Goal: Transaction & Acquisition: Purchase product/service

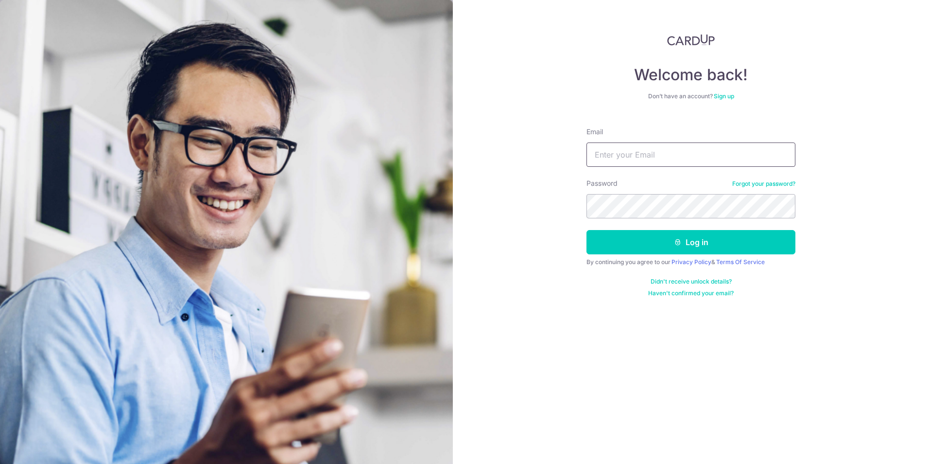
click at [625, 153] on input "Email" at bounding box center [690, 154] width 209 height 24
type input "celine.goh@steinway-gallery.com.sg"
click at [707, 238] on button "Log in" at bounding box center [690, 242] width 209 height 24
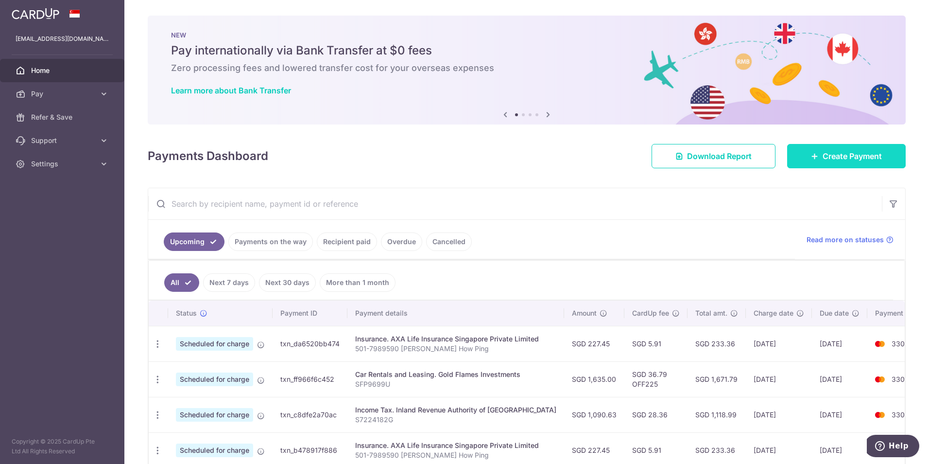
click at [848, 158] on span "Create Payment" at bounding box center [852, 156] width 59 height 12
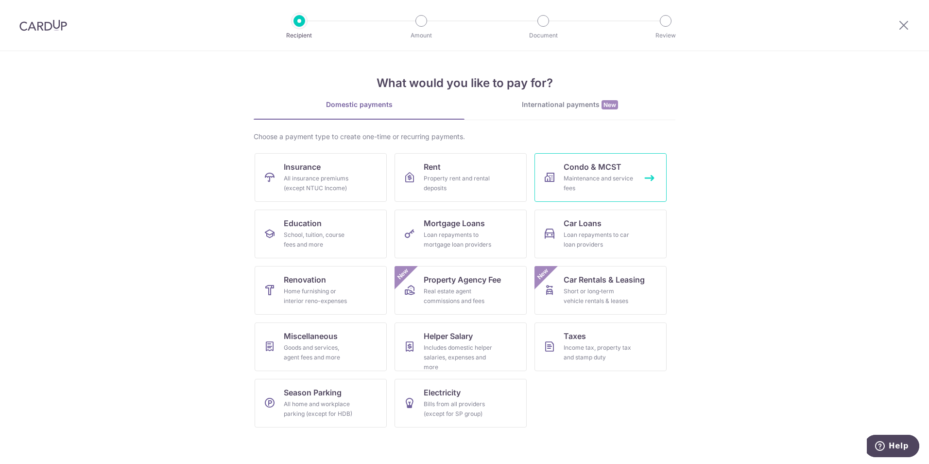
click at [614, 190] on div "Maintenance and service fees" at bounding box center [599, 182] width 70 height 19
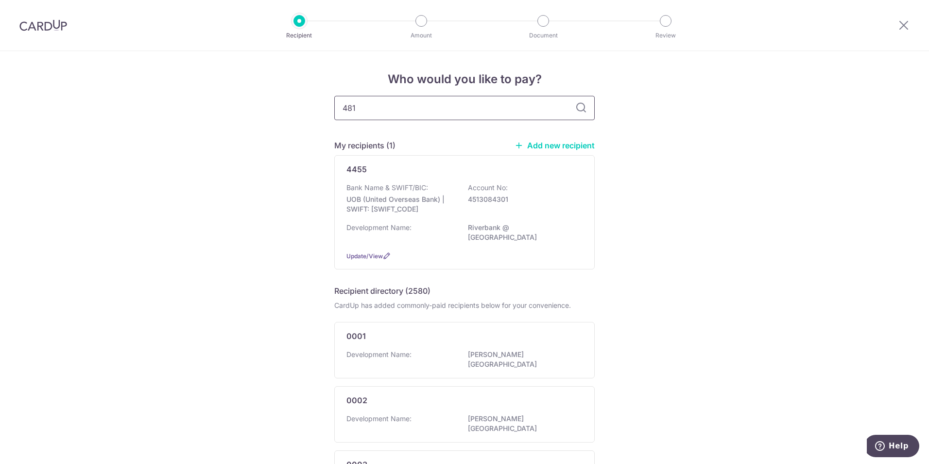
type input "4810"
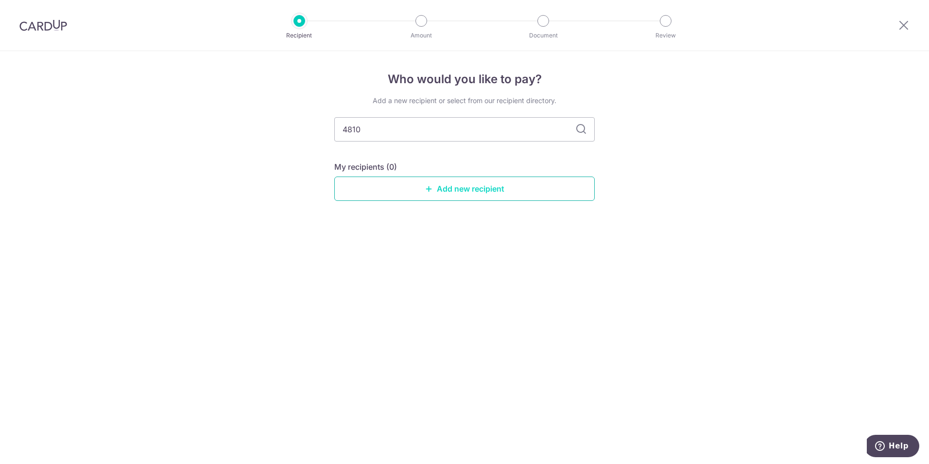
click at [490, 188] on link "Add new recipient" at bounding box center [464, 188] width 260 height 24
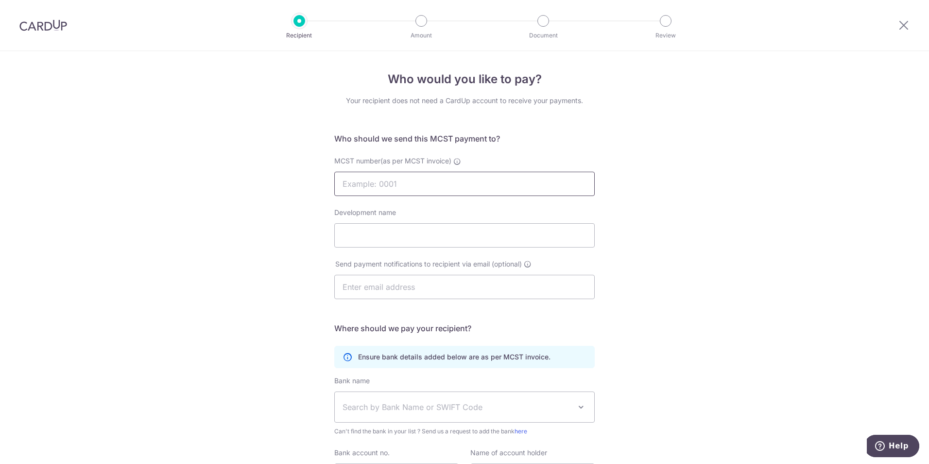
click at [423, 179] on input "MCST number(as per MCST invoice)" at bounding box center [464, 184] width 260 height 24
type input "4810"
click at [423, 243] on input "Development name" at bounding box center [464, 235] width 260 height 24
type input "o"
type input "OHMYHOME PROPERTY MGMT PTE LTD"
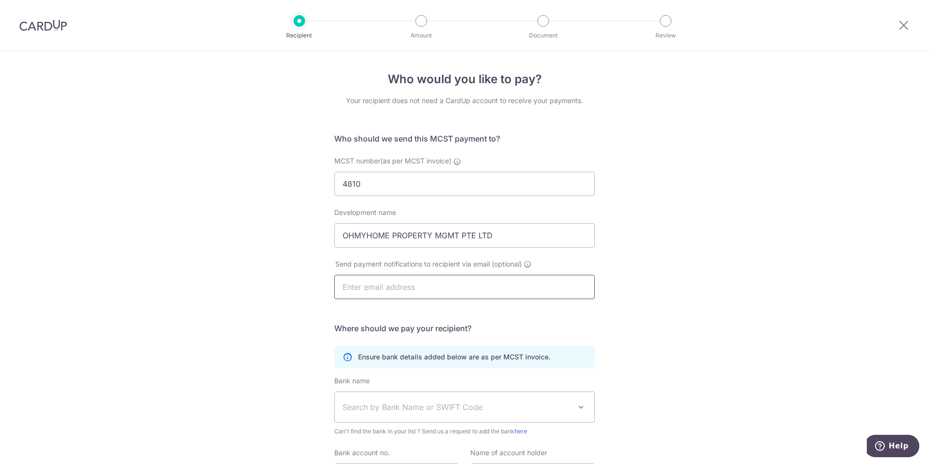
click at [407, 293] on input "text" at bounding box center [464, 287] width 260 height 24
type input "accounts.pm@ohmyhome.com"
click at [518, 408] on span "Search by Bank Name or SWIFT Code" at bounding box center [457, 407] width 228 height 12
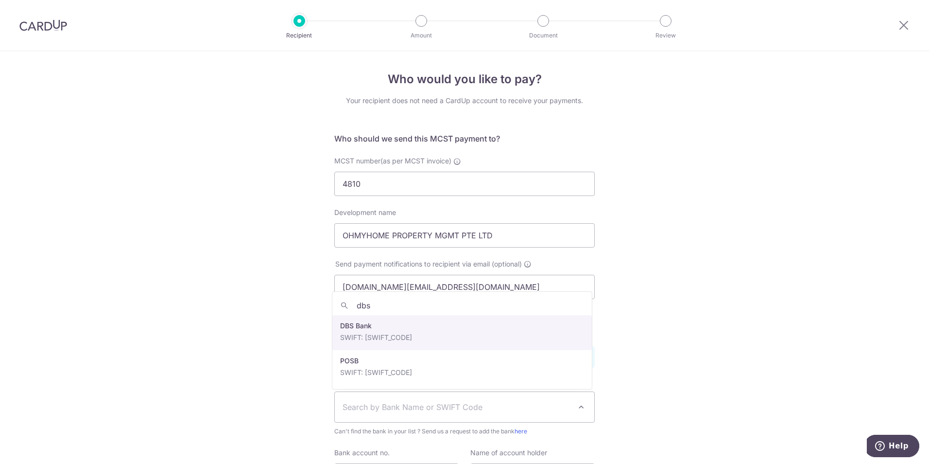
type input "dbs"
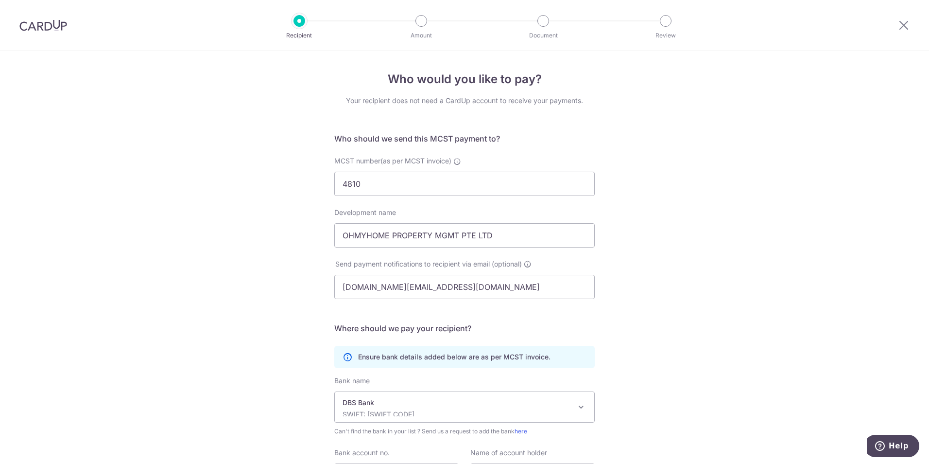
select select "6"
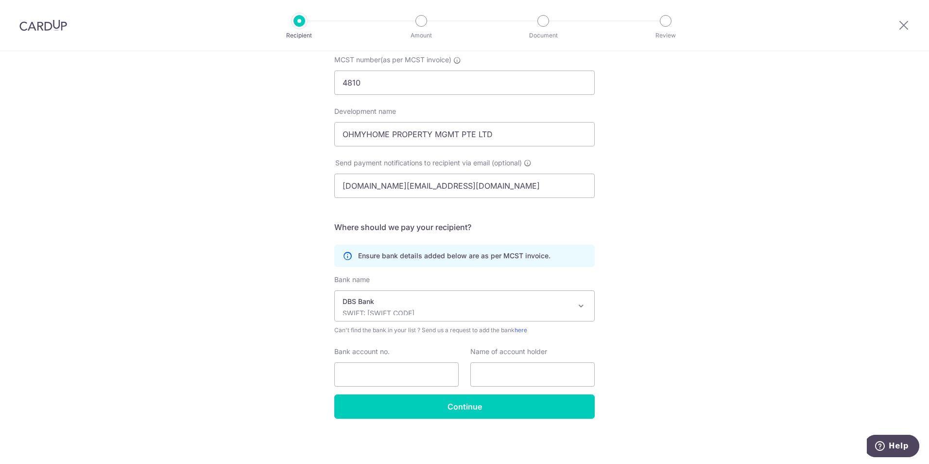
scroll to position [102, 0]
click at [404, 371] on input "Bank account no." at bounding box center [396, 374] width 124 height 24
type input "0721078511"
click at [517, 377] on input "text" at bounding box center [532, 374] width 124 height 24
type input "T"
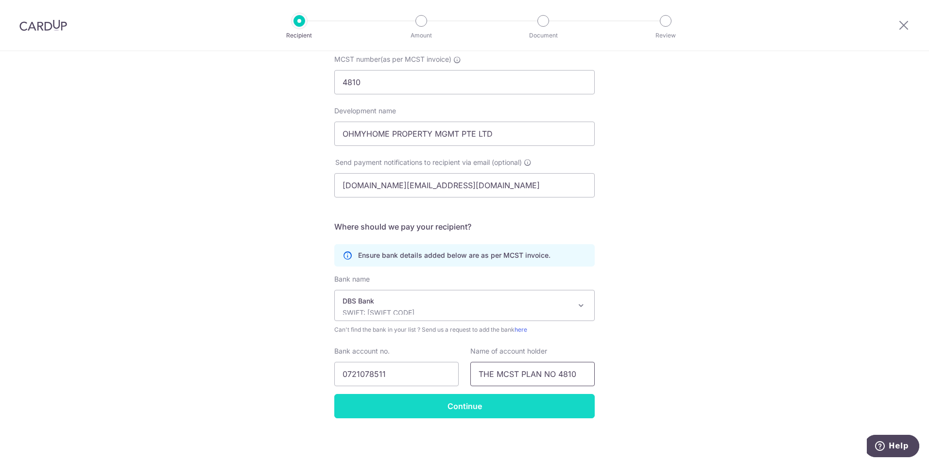
type input "THE MCST PLAN NO 4810"
click at [536, 411] on input "Continue" at bounding box center [464, 406] width 260 height 24
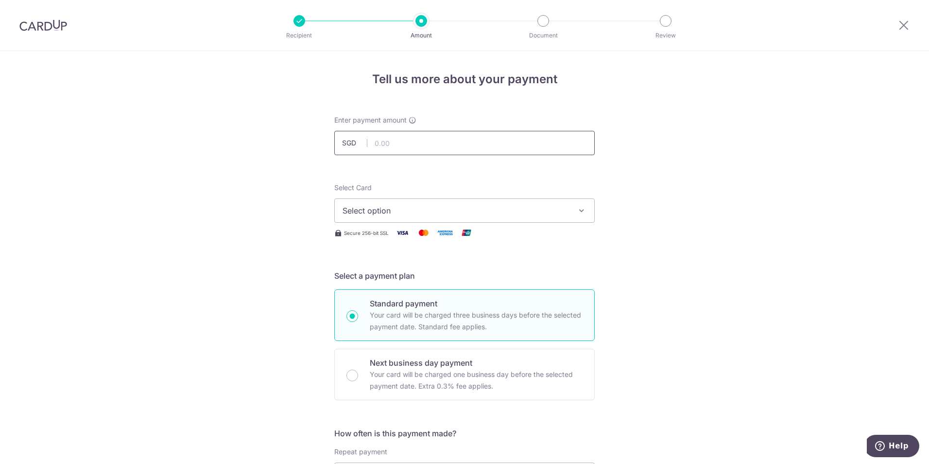
click at [404, 141] on input "text" at bounding box center [464, 143] width 260 height 24
type input "1,886.76"
click at [581, 213] on icon "button" at bounding box center [582, 211] width 10 height 10
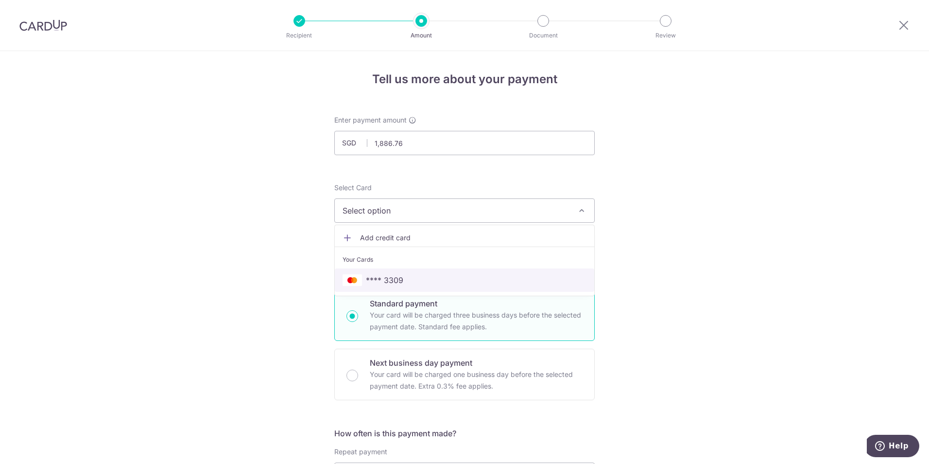
click at [494, 278] on span "**** 3309" at bounding box center [465, 280] width 244 height 12
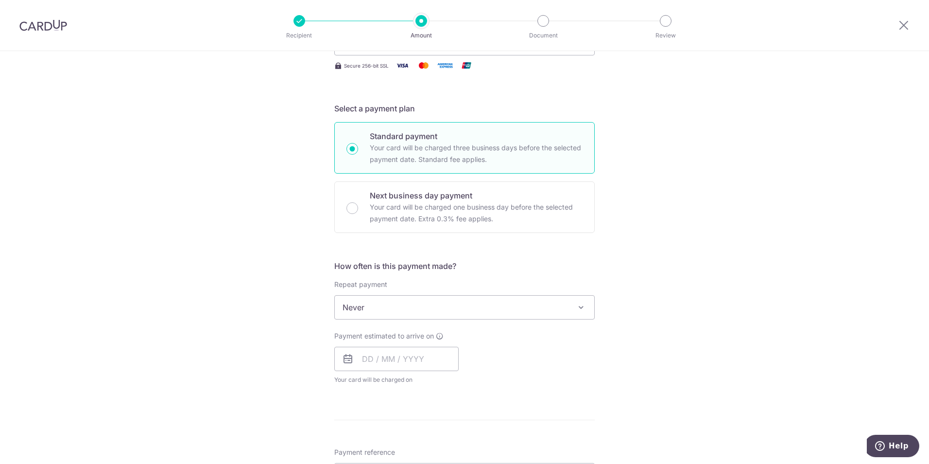
scroll to position [243, 0]
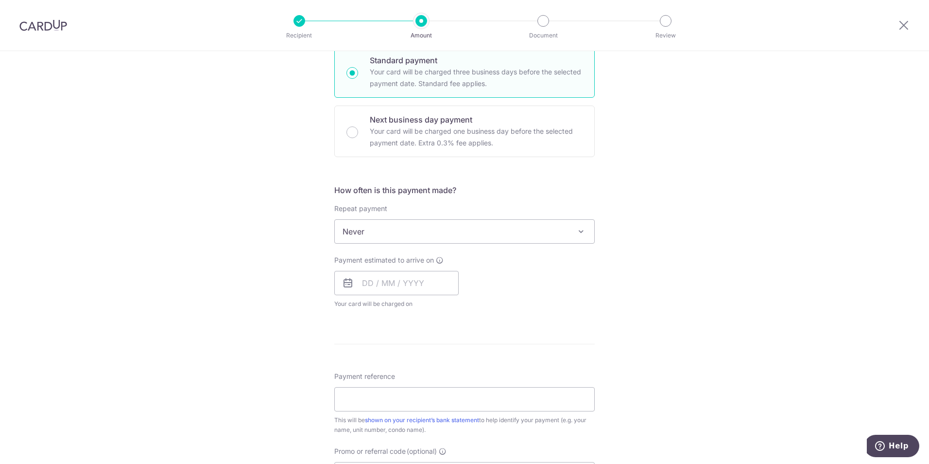
click at [343, 284] on icon at bounding box center [348, 283] width 12 height 12
click at [357, 286] on input "text" at bounding box center [396, 283] width 124 height 24
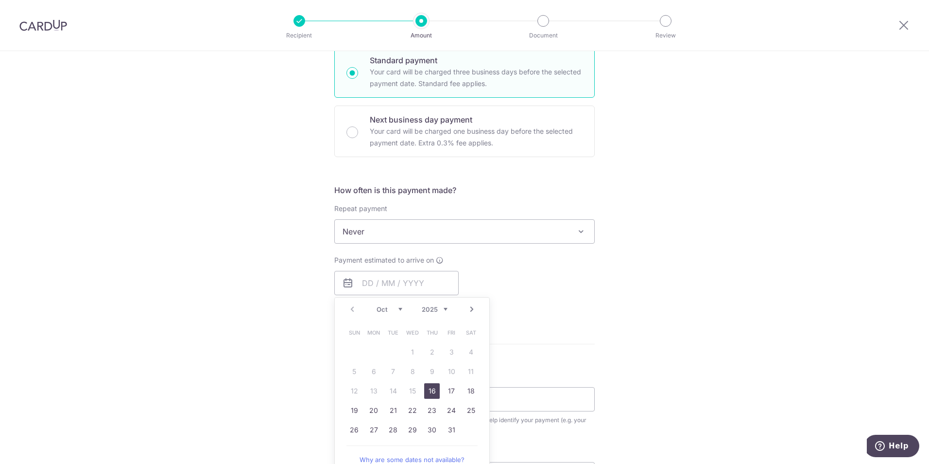
click at [433, 395] on link "16" at bounding box center [432, 391] width 16 height 16
type input "[DATE]"
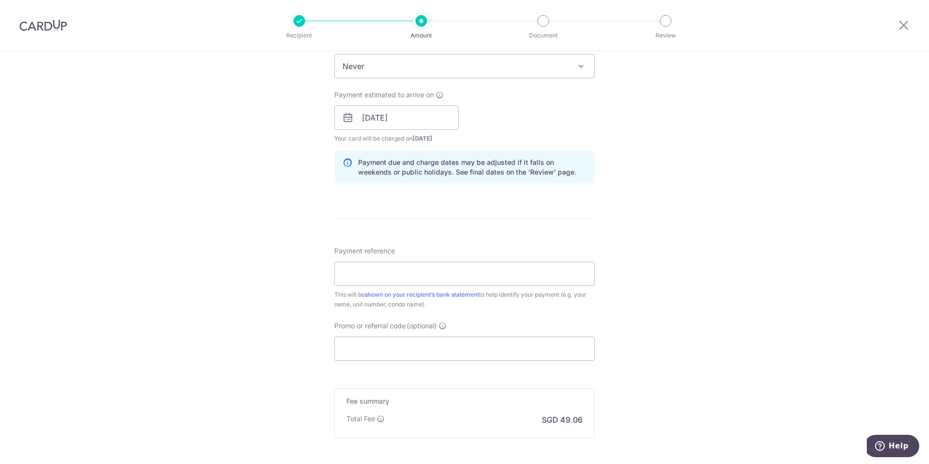
scroll to position [437, 0]
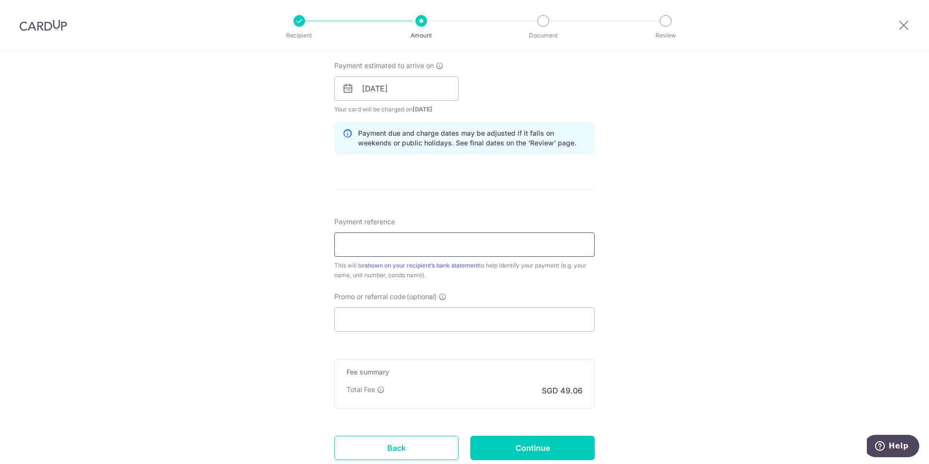
click at [413, 244] on input "Payment reference" at bounding box center [464, 244] width 260 height 24
type input "[PHONE_NUMBER]"
click at [484, 317] on input "Promo or referral code (optional)" at bounding box center [464, 319] width 260 height 24
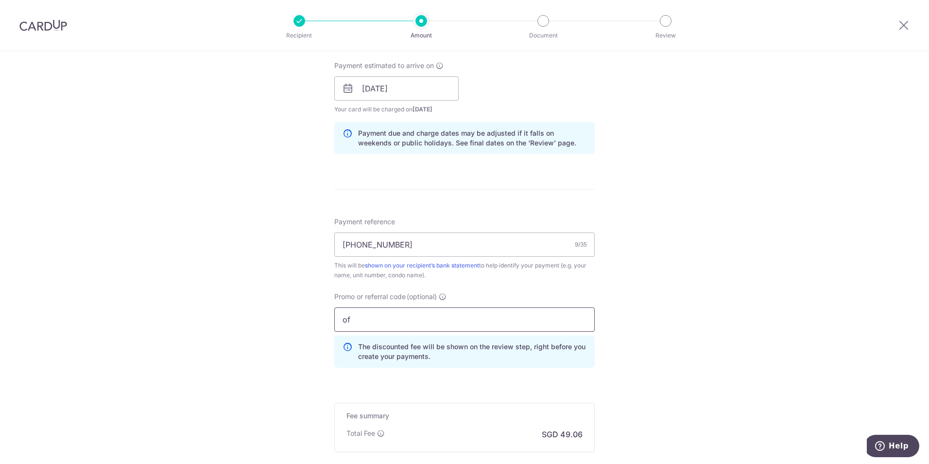
type input "o"
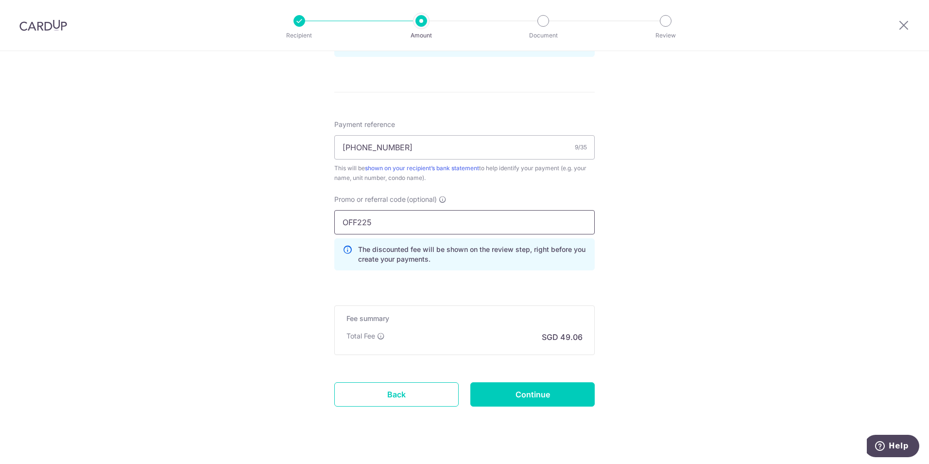
scroll to position [550, 0]
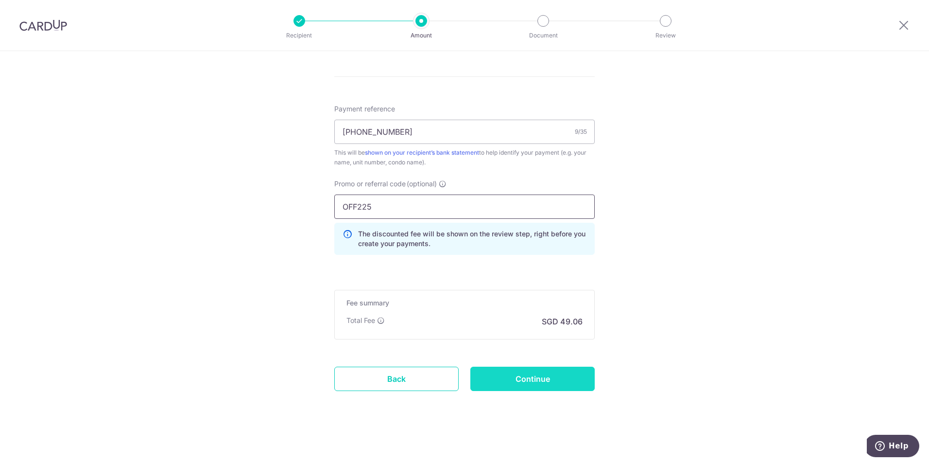
type input "OFF225"
drag, startPoint x: 525, startPoint y: 380, endPoint x: 670, endPoint y: 450, distance: 161.5
click at [525, 380] on input "Continue" at bounding box center [532, 378] width 124 height 24
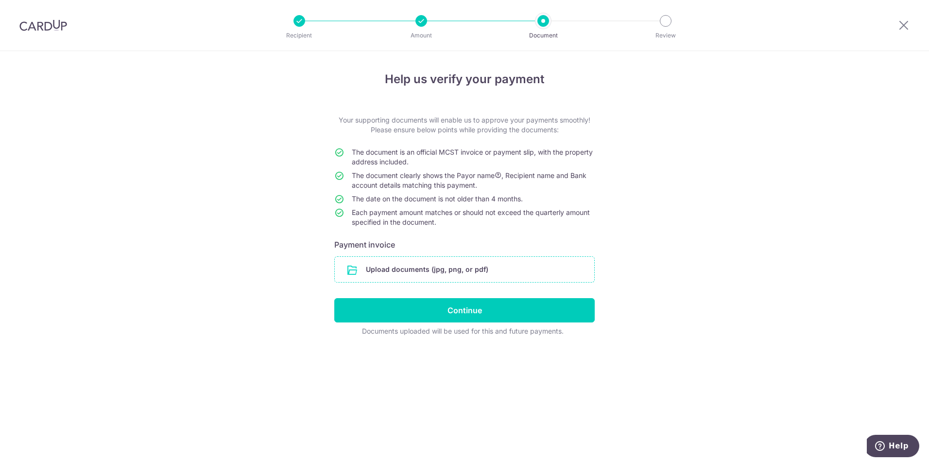
click at [417, 271] on input "file" at bounding box center [464, 269] width 259 height 25
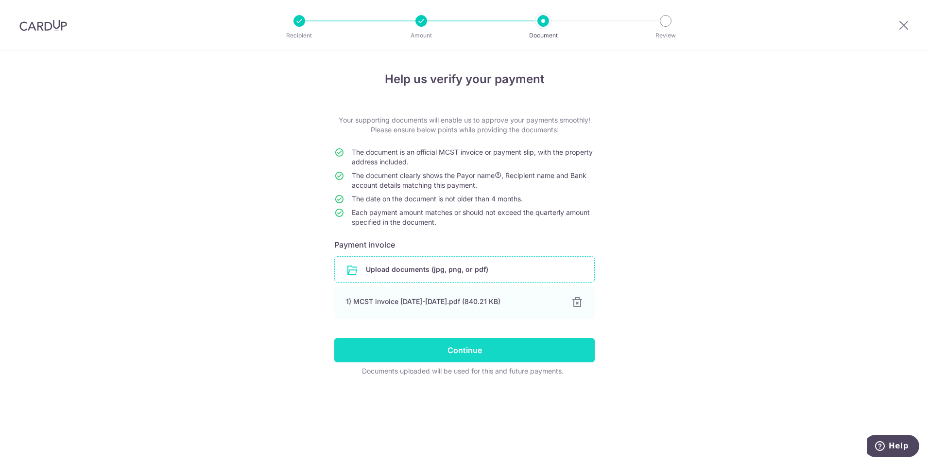
click at [526, 346] on input "Continue" at bounding box center [464, 350] width 260 height 24
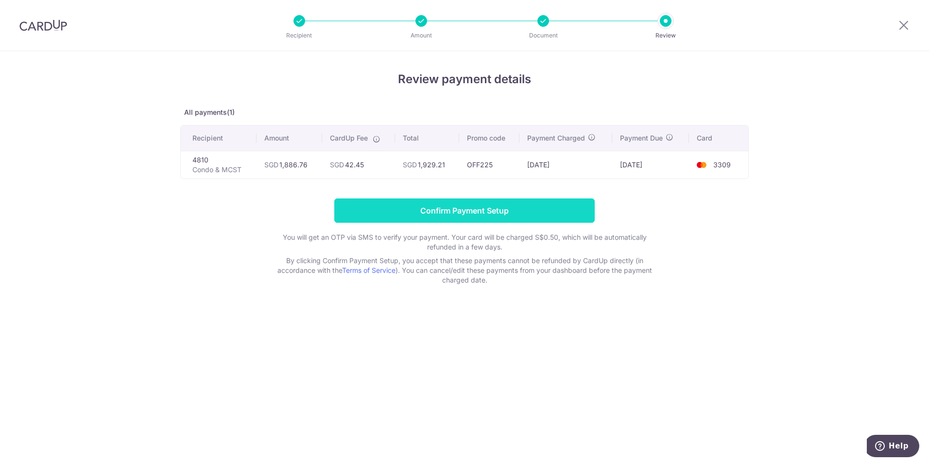
click at [499, 215] on input "Confirm Payment Setup" at bounding box center [464, 210] width 260 height 24
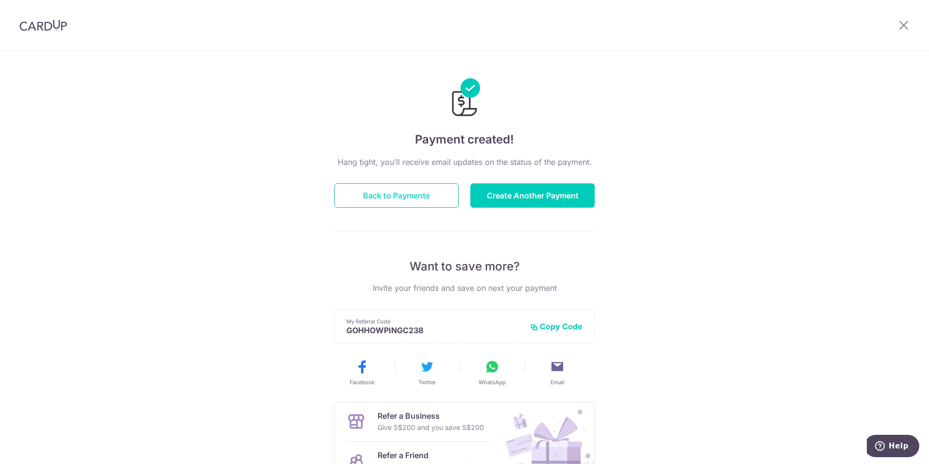
click at [420, 199] on button "Back to Payments" at bounding box center [396, 195] width 124 height 24
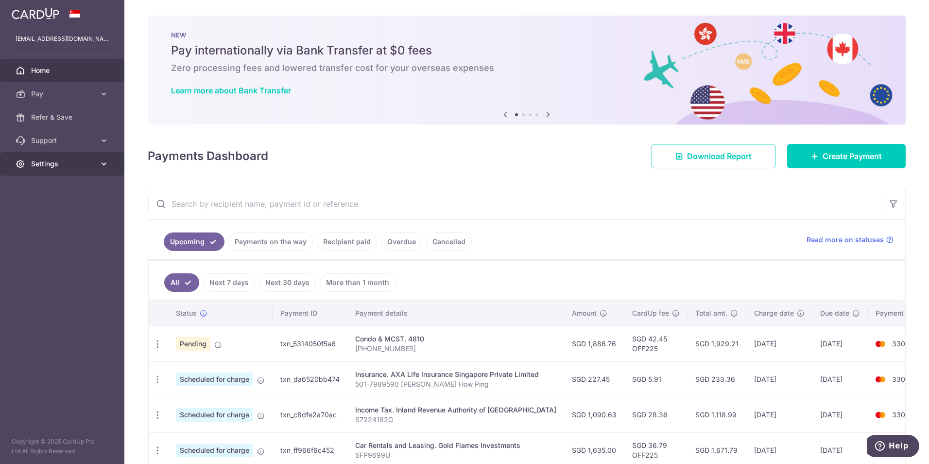
click at [102, 163] on icon at bounding box center [104, 164] width 10 height 10
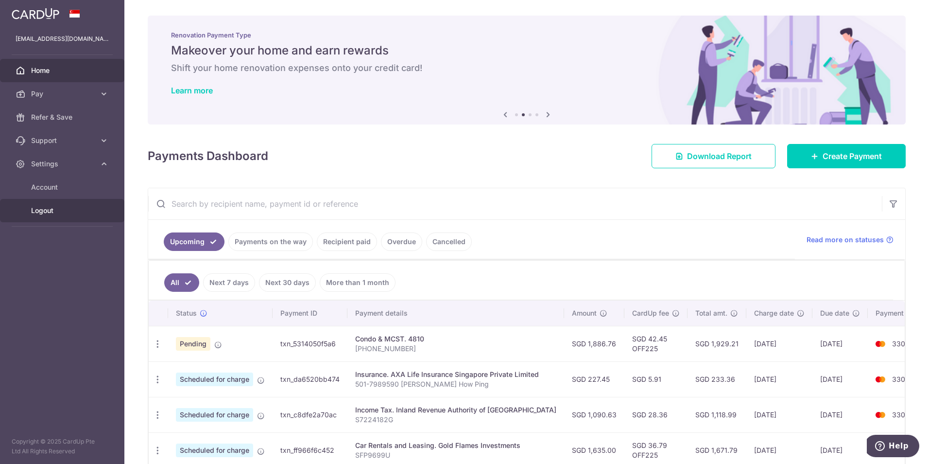
click at [49, 210] on span "Logout" at bounding box center [63, 211] width 64 height 10
